Goal: Go to known website: Go to known website

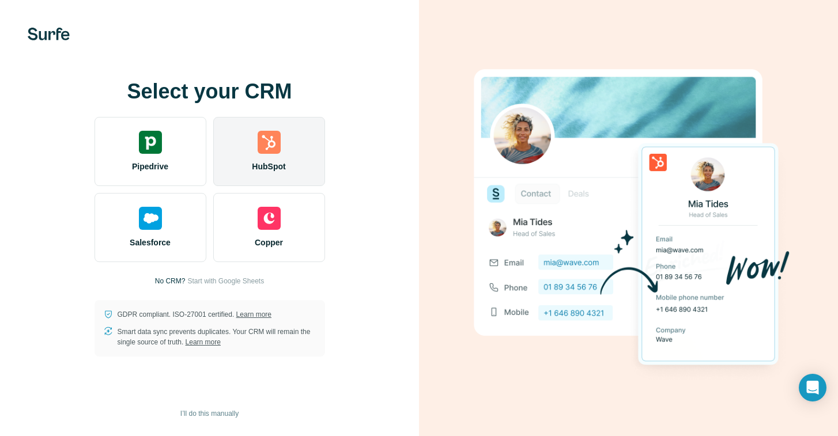
click at [281, 138] on div "HubSpot" at bounding box center [269, 151] width 112 height 69
click at [291, 143] on div "HubSpot" at bounding box center [269, 151] width 112 height 69
click at [273, 163] on span "HubSpot" at bounding box center [268, 167] width 33 height 12
